Goal: Task Accomplishment & Management: Manage account settings

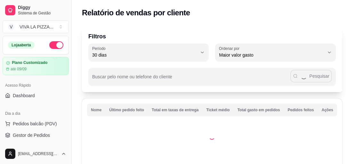
select select "30"
select select "HIGHEST_TOTAL_SPENT_WITH_ORDERS"
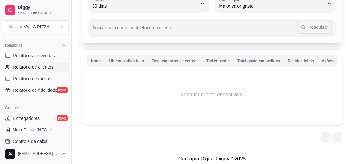
scroll to position [52, 0]
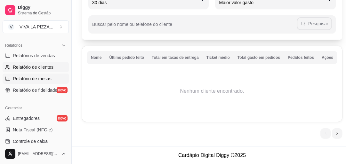
click at [25, 78] on span "Relatório de mesas" at bounding box center [32, 79] width 39 height 6
select select "TOTAL_OF_ORDERS"
select select "7"
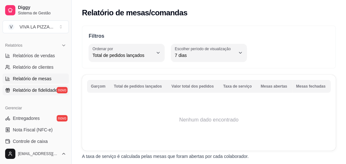
click at [48, 91] on span "Relatório de fidelidade" at bounding box center [35, 90] width 44 height 6
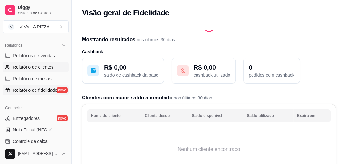
click at [41, 66] on span "Relatório de clientes" at bounding box center [33, 67] width 41 height 6
select select "30"
select select "HIGHEST_TOTAL_SPENT_WITH_ORDERS"
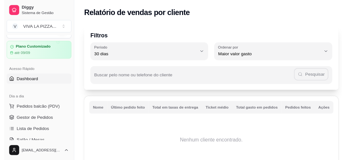
scroll to position [14, 0]
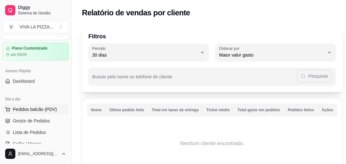
click at [28, 109] on span "Pedidos balcão (PDV)" at bounding box center [35, 109] width 44 height 6
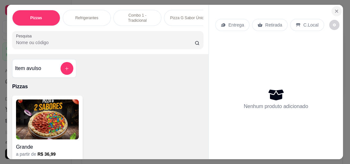
click at [335, 10] on icon "Close" at bounding box center [336, 11] width 3 height 3
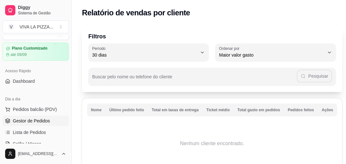
click at [31, 119] on span "Gestor de Pedidos" at bounding box center [31, 121] width 37 height 6
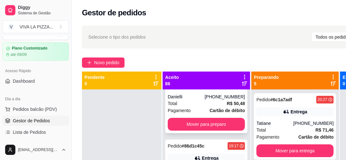
scroll to position [51, 0]
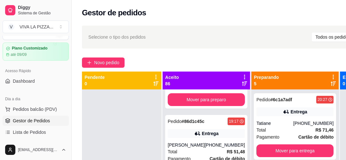
click at [237, 75] on div "Mudar para pedidos recebidos por último" at bounding box center [236, 75] width 75 height 8
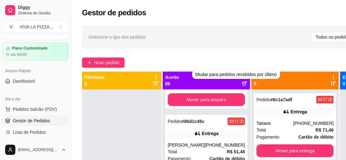
click at [219, 45] on div "Selecione o tipo dos pedidos Todos os pedidos Pedidos agendados" at bounding box center [244, 37] width 325 height 23
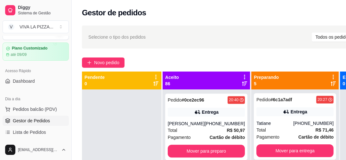
scroll to position [282, 0]
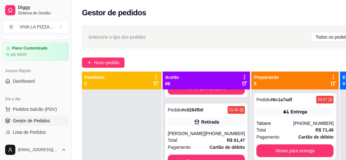
click at [244, 77] on icon at bounding box center [244, 77] width 1 height 4
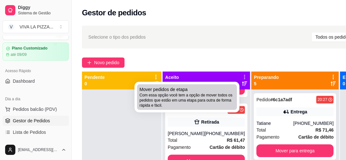
click at [180, 90] on span "Mover pedidos de etapa" at bounding box center [164, 89] width 48 height 6
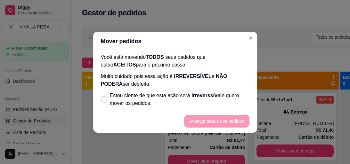
click at [97, 102] on div "Você está movendo TODOS seus pedidos que estão ACEITOS para o próximo passo. Mu…" at bounding box center [175, 80] width 164 height 59
click at [104, 99] on icon at bounding box center [103, 100] width 5 height 4
click at [104, 100] on input "Estou ciente de que esta ação será irreverssível e quero mover os pedidos." at bounding box center [102, 102] width 4 height 4
checkbox input "true"
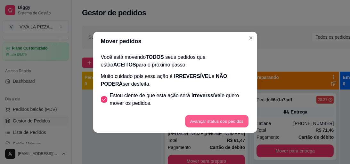
click at [212, 121] on button "Avançar status dos pedidos" at bounding box center [216, 121] width 63 height 12
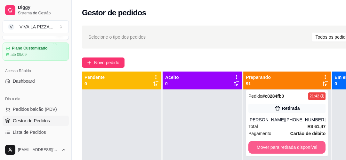
scroll to position [358, 0]
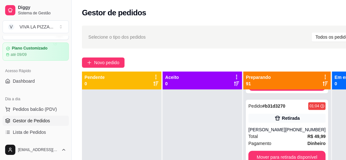
click at [323, 76] on icon at bounding box center [325, 77] width 6 height 6
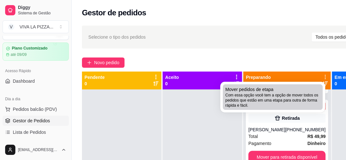
click at [262, 92] on span "Mover pedidos de etapa" at bounding box center [249, 89] width 48 height 6
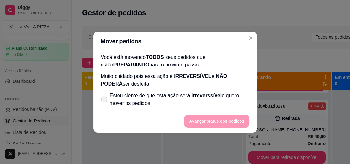
click at [106, 99] on icon at bounding box center [103, 100] width 5 height 4
click at [105, 100] on input "Estou ciente de que esta ação será irreverssível e quero mover os pedidos." at bounding box center [102, 102] width 4 height 4
checkbox input "true"
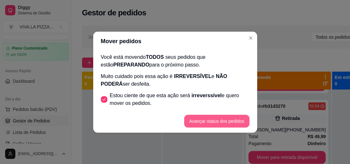
click at [232, 122] on button "Avançar status dos pedidos" at bounding box center [216, 121] width 65 height 13
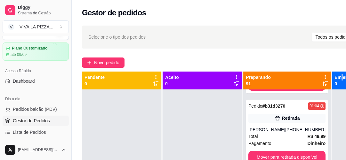
click at [338, 76] on p "Em entrega" at bounding box center [346, 77] width 24 height 6
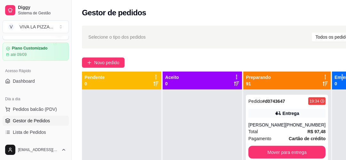
scroll to position [947, 0]
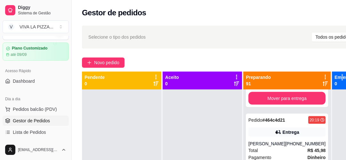
click at [324, 75] on icon at bounding box center [324, 77] width 1 height 4
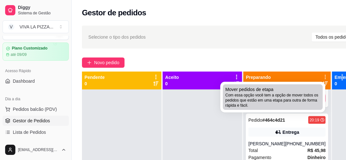
click at [263, 93] on span "Com essa opção você tem a opção de mover todos os pedidos que estão em uma etap…" at bounding box center [272, 100] width 95 height 15
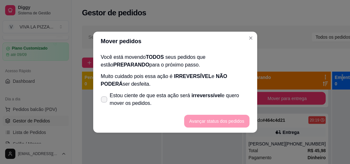
click at [106, 97] on span at bounding box center [104, 99] width 6 height 6
click at [105, 100] on icon at bounding box center [103, 100] width 5 height 4
click at [103, 99] on icon at bounding box center [103, 100] width 5 height 4
click at [103, 101] on icon at bounding box center [103, 100] width 5 height 4
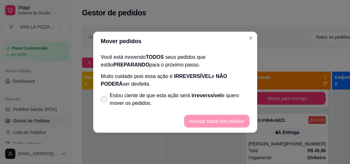
click at [103, 100] on icon at bounding box center [103, 100] width 5 height 4
click at [208, 121] on footer "Avançar status dos pedidos" at bounding box center [175, 121] width 164 height 23
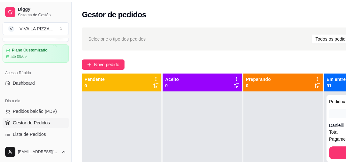
scroll to position [66, 0]
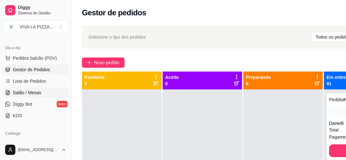
click at [26, 93] on span "Salão / Mesas" at bounding box center [27, 93] width 28 height 6
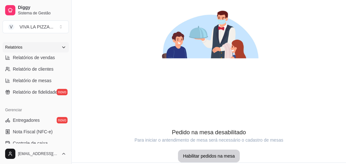
scroll to position [194, 0]
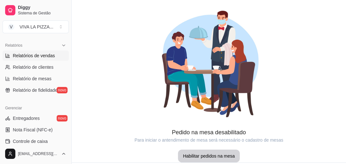
click at [30, 56] on span "Relatórios de vendas" at bounding box center [34, 55] width 42 height 6
select select "ALL"
select select "0"
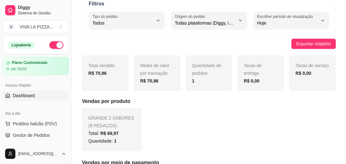
click at [16, 99] on span "Dashboard" at bounding box center [24, 95] width 22 height 6
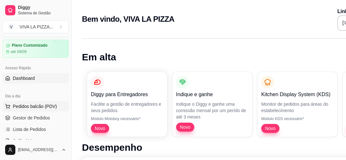
scroll to position [26, 0]
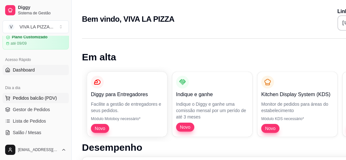
click at [29, 100] on span "Pedidos balcão (PDV)" at bounding box center [35, 98] width 44 height 6
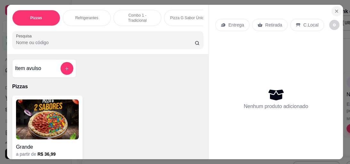
click at [335, 10] on icon "Close" at bounding box center [336, 11] width 3 height 3
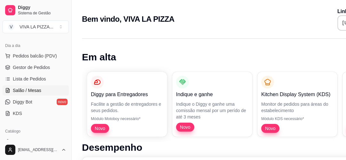
scroll to position [77, 0]
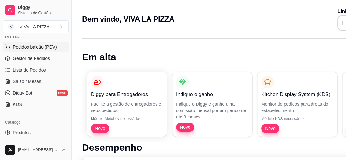
click at [29, 42] on button "Pedidos balcão (PDV)" at bounding box center [36, 47] width 66 height 10
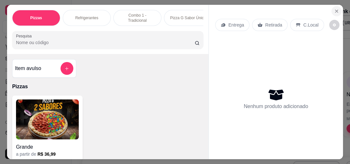
click at [335, 10] on icon "Close" at bounding box center [336, 11] width 3 height 3
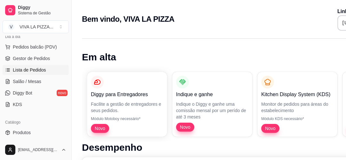
click at [26, 72] on span "Lista de Pedidos" at bounding box center [29, 70] width 33 height 6
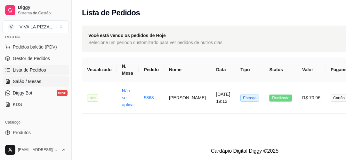
click at [29, 80] on span "Salão / Mesas" at bounding box center [27, 81] width 28 height 6
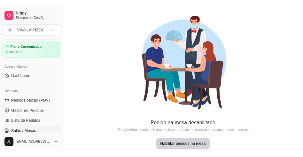
scroll to position [26, 0]
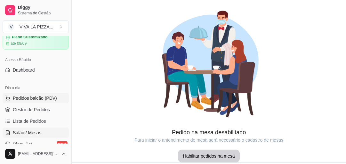
click at [31, 99] on span "Pedidos balcão (PDV)" at bounding box center [35, 98] width 44 height 6
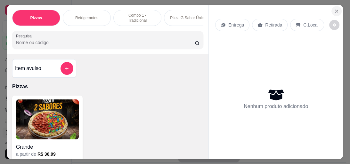
click at [331, 8] on button "Close" at bounding box center [336, 11] width 10 height 10
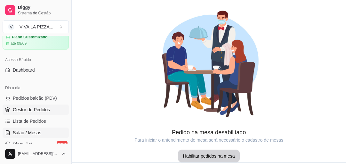
click at [21, 108] on span "Gestor de Pedidos" at bounding box center [31, 110] width 37 height 6
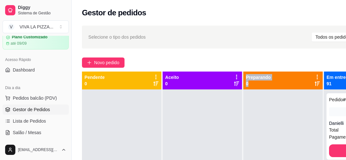
drag, startPoint x: 286, startPoint y: 85, endPoint x: 210, endPoint y: 98, distance: 77.2
click at [210, 98] on div "Pendente 0 Aceito 0 Preparando 0 Em entrega 91 Pedido # 9a1f5275 01:21 Entrega …" at bounding box center [244, 152] width 325 height 160
click at [334, 78] on p "Em entrega" at bounding box center [338, 77] width 24 height 6
click at [337, 84] on p "90" at bounding box center [338, 84] width 24 height 6
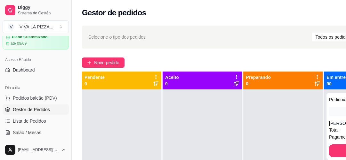
click at [154, 76] on icon at bounding box center [156, 77] width 6 height 6
drag, startPoint x: 338, startPoint y: 74, endPoint x: 327, endPoint y: 61, distance: 17.0
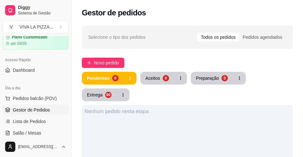
click at [230, 39] on div "Todos os pedidos" at bounding box center [218, 37] width 42 height 9
click at [197, 33] on input "Todos os pedidos" at bounding box center [197, 33] width 0 height 0
click at [121, 95] on icon "button" at bounding box center [123, 94] width 4 height 4
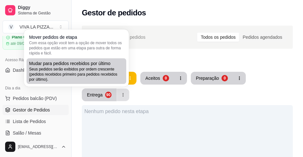
click at [74, 68] on span "Seus pedidos serão exibidos por ordem crescente (pedidos recebidos primeiro par…" at bounding box center [76, 74] width 95 height 15
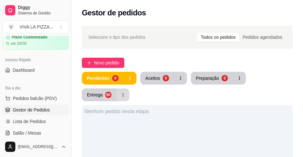
click at [117, 93] on button "button" at bounding box center [123, 94] width 13 height 13
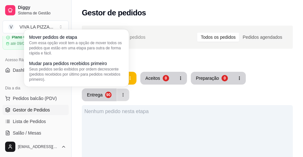
click at [121, 96] on icon "button" at bounding box center [123, 94] width 4 height 4
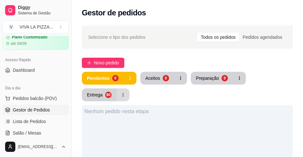
click at [121, 96] on icon "button" at bounding box center [123, 94] width 4 height 4
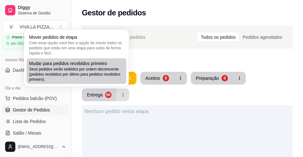
click at [79, 66] on span "Mudar para pedidos recebidos primeiro" at bounding box center [68, 63] width 78 height 6
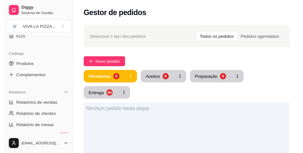
scroll to position [154, 0]
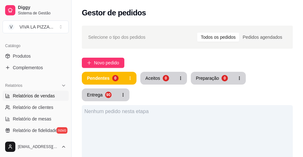
click at [36, 95] on span "Relatórios de vendas" at bounding box center [34, 95] width 42 height 6
select select "ALL"
select select "0"
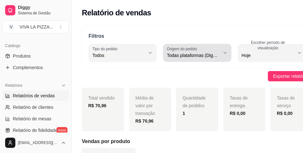
click at [223, 51] on icon "button" at bounding box center [225, 52] width 5 height 5
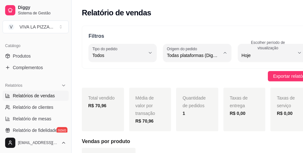
click at [189, 83] on span "Diggy" at bounding box center [187, 81] width 45 height 6
type input "DIGGY"
select select "DIGGY"
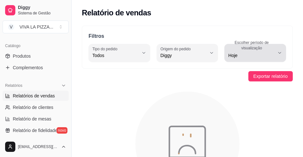
click at [270, 54] on span "Hoje" at bounding box center [251, 55] width 46 height 6
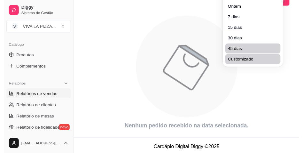
scroll to position [77, 0]
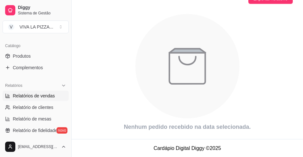
click at [243, 36] on span "30 dias" at bounding box center [252, 35] width 43 height 6
type input "30"
select select "30"
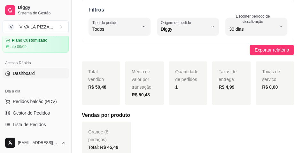
scroll to position [51, 0]
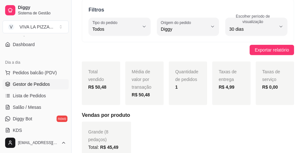
click at [29, 84] on span "Gestor de Pedidos" at bounding box center [31, 84] width 37 height 6
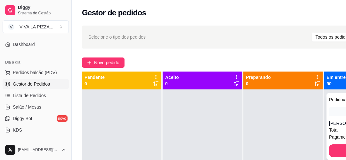
click at [334, 124] on div "[PERSON_NAME]" at bounding box center [347, 123] width 37 height 6
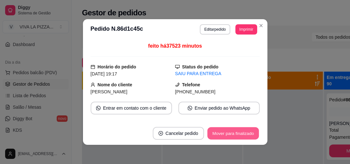
click at [217, 135] on button "Mover para finalizado" at bounding box center [233, 133] width 52 height 12
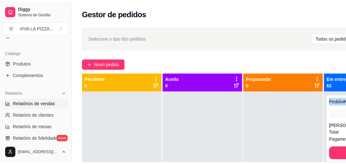
scroll to position [154, 0]
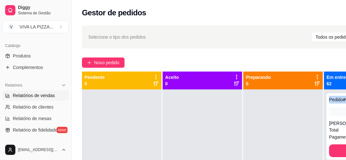
click at [32, 97] on span "Relatórios de vendas" at bounding box center [34, 95] width 42 height 6
select select "ALL"
select select "0"
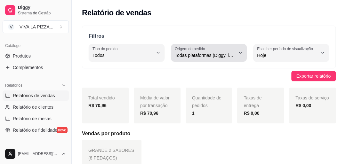
click at [236, 53] on button "Origem do pedido Todas plataformas (Diggy, iFood)" at bounding box center [209, 53] width 76 height 18
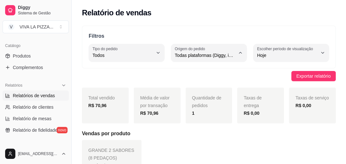
click at [201, 84] on span "Diggy" at bounding box center [205, 81] width 57 height 6
type input "DIGGY"
select select "DIGGY"
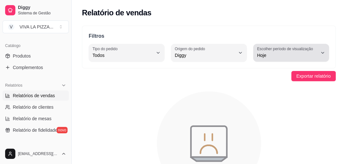
click at [320, 53] on icon "button" at bounding box center [322, 52] width 5 height 5
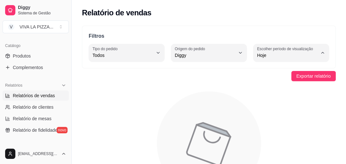
click at [270, 112] on span "30 dias" at bounding box center [287, 112] width 57 height 6
type input "30"
select select "30"
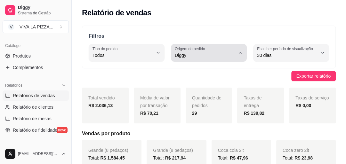
click at [246, 52] on button "Origem do pedido Diggy" at bounding box center [209, 53] width 76 height 18
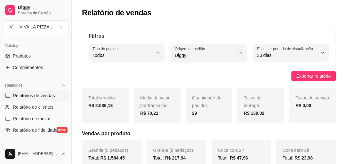
click at [208, 90] on span "iFood" at bounding box center [205, 91] width 57 height 6
type input "IFOOD"
select select "IFOOD"
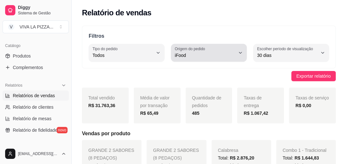
click at [237, 50] on button "Origem do pedido iFood" at bounding box center [209, 53] width 76 height 18
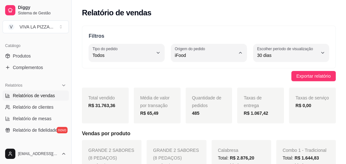
click at [189, 82] on span "Diggy" at bounding box center [205, 81] width 57 height 6
type input "DIGGY"
select select "DIGGY"
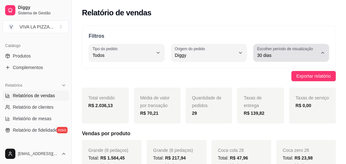
click at [323, 50] on icon "button" at bounding box center [322, 52] width 5 height 5
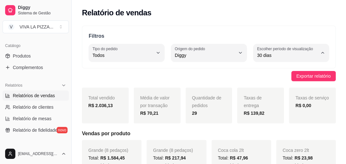
click at [273, 115] on span "30 dias" at bounding box center [287, 112] width 57 height 6
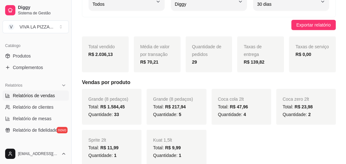
scroll to position [0, 0]
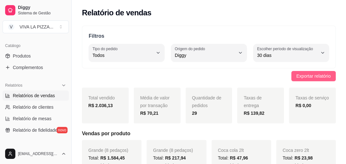
click at [315, 74] on span "Exportar relatório" at bounding box center [313, 76] width 34 height 7
click at [31, 96] on span "Relatórios de vendas" at bounding box center [34, 95] width 42 height 6
click at [37, 108] on span "Relatório de clientes" at bounding box center [33, 107] width 41 height 6
select select "30"
select select "HIGHEST_TOTAL_SPENT_WITH_ORDERS"
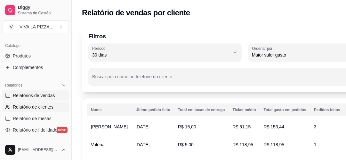
click at [20, 96] on span "Relatórios de vendas" at bounding box center [34, 95] width 42 height 6
select select "ALL"
select select "0"
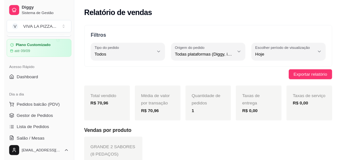
scroll to position [26, 0]
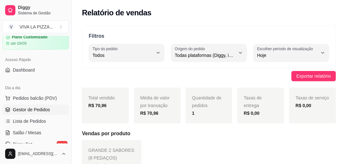
click at [27, 108] on span "Gestor de Pedidos" at bounding box center [31, 110] width 37 height 6
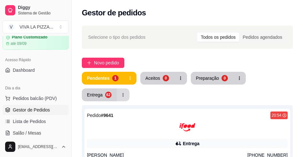
click at [122, 95] on icon "button" at bounding box center [123, 94] width 4 height 4
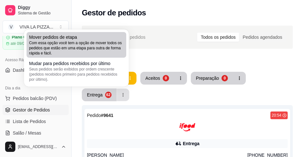
click at [40, 43] on span "Com essa opção você tem a opção de mover todos os pedidos que estão em uma etap…" at bounding box center [76, 47] width 95 height 15
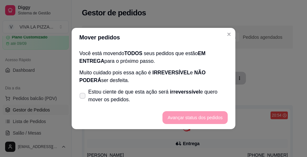
click at [80, 95] on icon at bounding box center [82, 96] width 5 height 4
click at [80, 97] on input "Estou ciente de que esta ação será irreverssível e quero mover os pedidos." at bounding box center [81, 99] width 4 height 4
checkbox input "true"
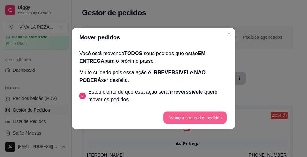
click at [205, 120] on button "Avançar status dos pedidos" at bounding box center [195, 117] width 63 height 12
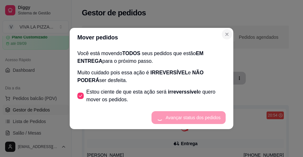
click at [228, 33] on div "Todos os pedidos" at bounding box center [215, 37] width 42 height 9
click at [194, 33] on input "Todos os pedidos" at bounding box center [194, 33] width 0 height 0
